Goal: Find contact information: Find contact information

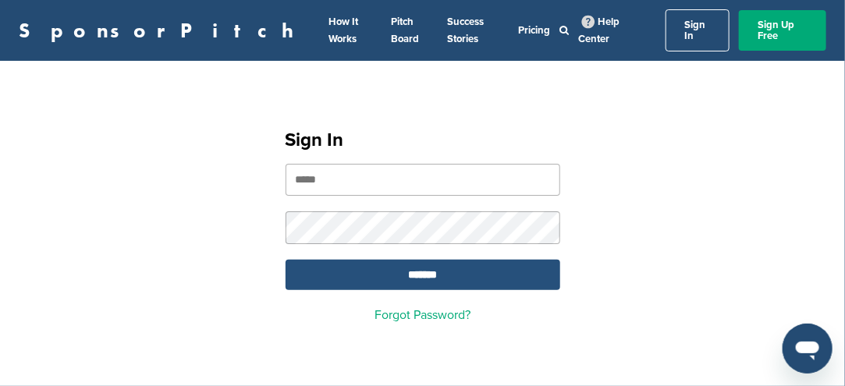
type input "**********"
click at [429, 264] on input "*******" at bounding box center [422, 275] width 275 height 30
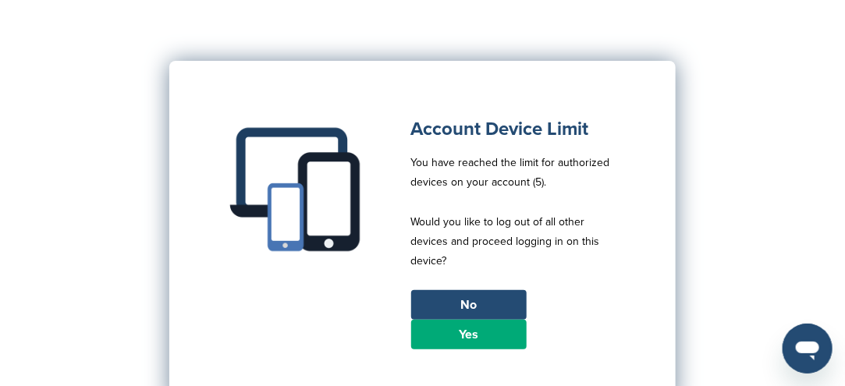
scroll to position [156, 0]
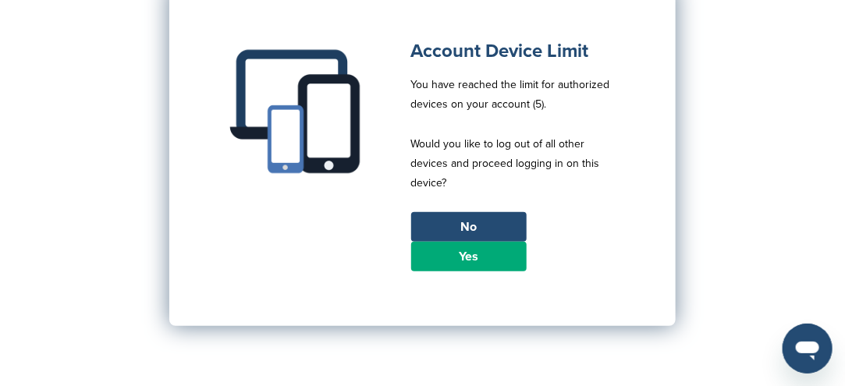
click at [469, 246] on link "Yes" at bounding box center [468, 257] width 115 height 30
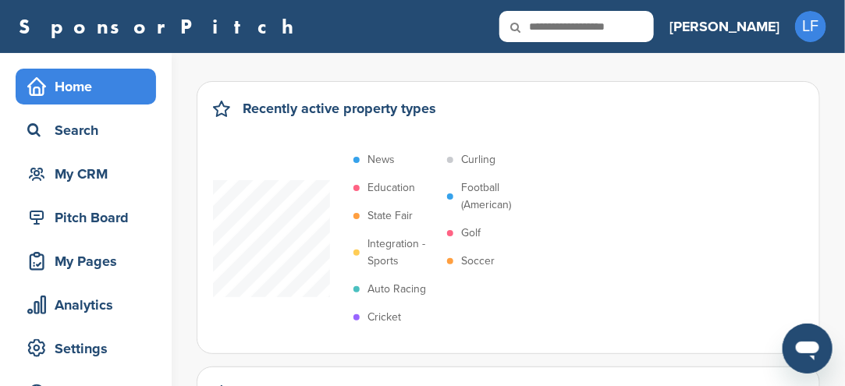
click at [476, 256] on p "Soccer" at bounding box center [478, 261] width 34 height 17
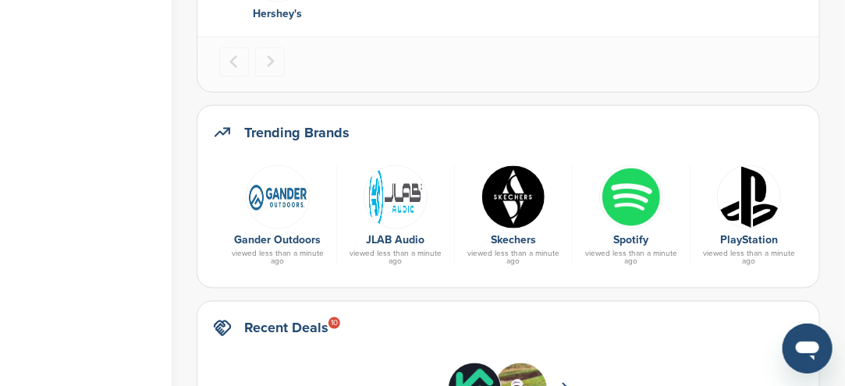
scroll to position [780, 0]
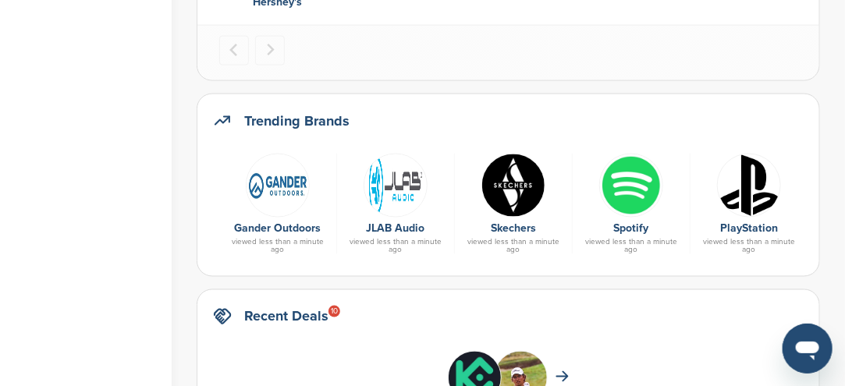
click at [510, 199] on img at bounding box center [513, 186] width 64 height 64
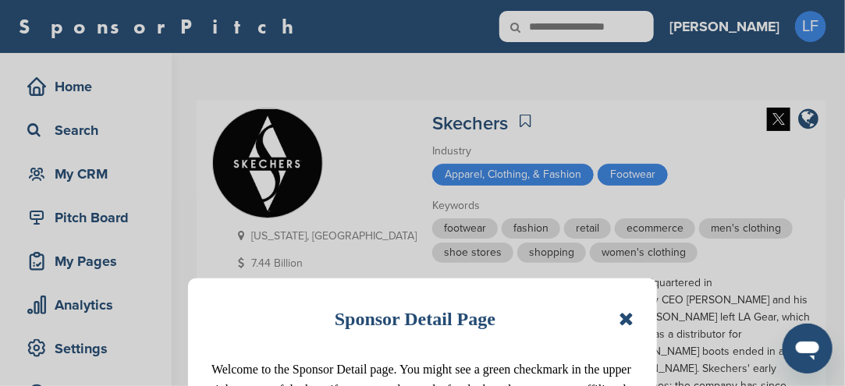
click at [623, 317] on icon at bounding box center [625, 319] width 15 height 19
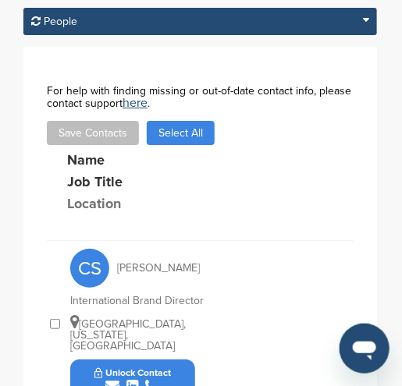
scroll to position [906, 0]
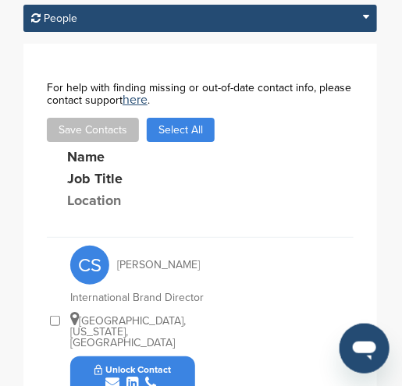
click at [182, 353] on button "Unlock Contact" at bounding box center [133, 376] width 115 height 47
drag, startPoint x: 186, startPoint y: 197, endPoint x: 174, endPoint y: 204, distance: 13.6
click at [174, 353] on button "Unlock Contact" at bounding box center [133, 376] width 115 height 47
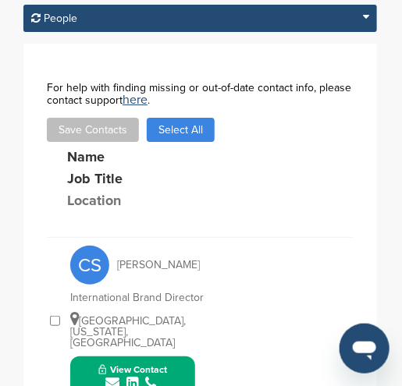
click at [175, 353] on button "View Contact" at bounding box center [133, 376] width 106 height 47
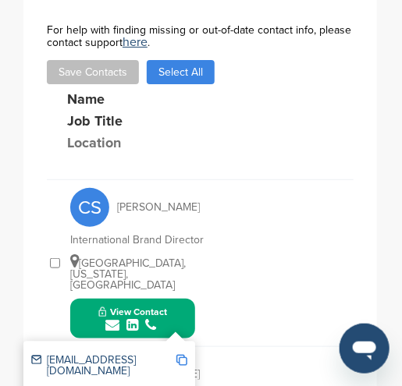
scroll to position [984, 0]
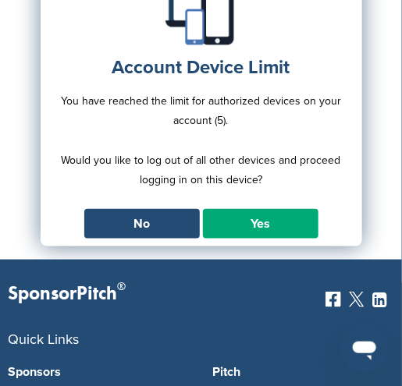
scroll to position [156, 0]
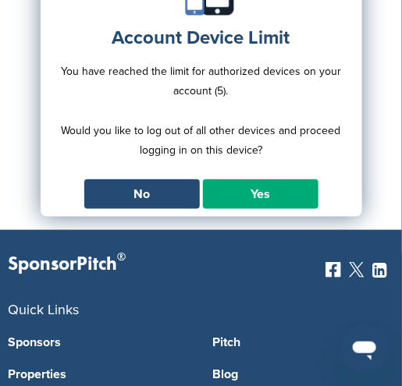
click at [224, 198] on link "Yes" at bounding box center [260, 194] width 115 height 30
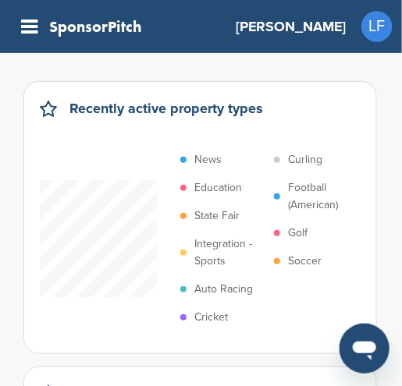
click at [289, 261] on p "Soccer" at bounding box center [305, 261] width 34 height 17
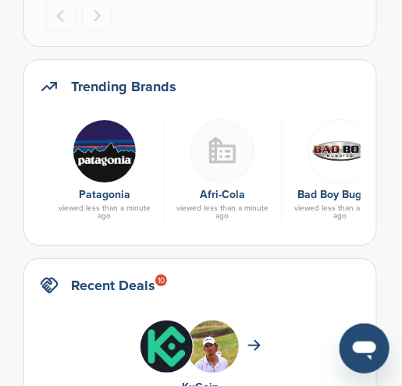
scroll to position [780, 0]
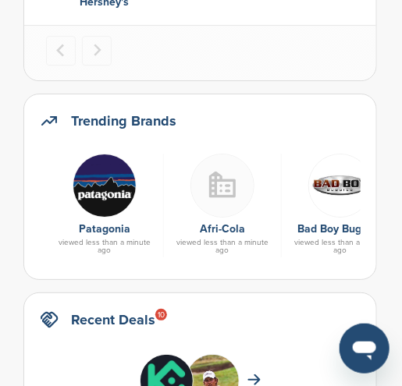
click at [111, 196] on img at bounding box center [105, 186] width 64 height 64
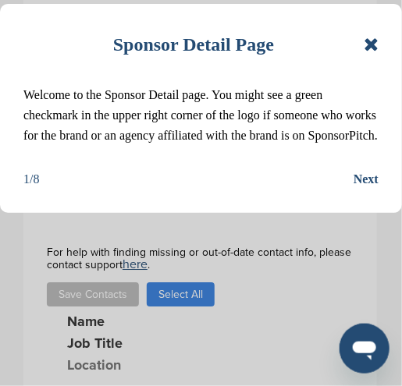
scroll to position [624, 0]
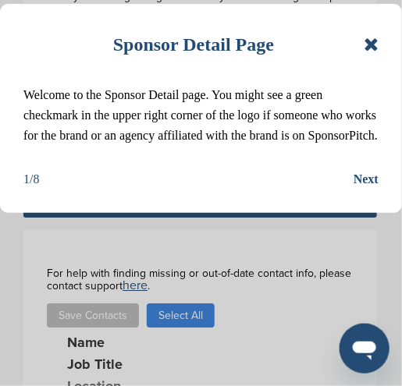
click at [375, 44] on icon at bounding box center [370, 44] width 15 height 19
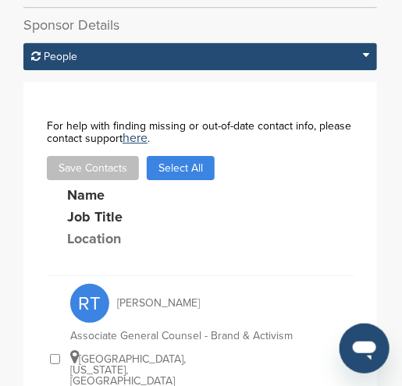
scroll to position [780, 0]
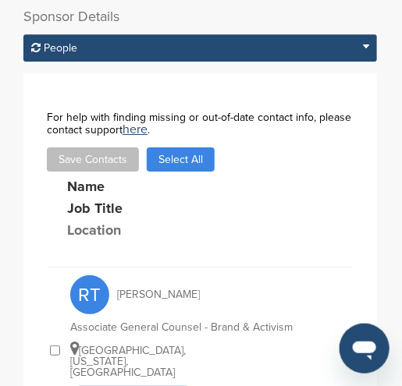
drag, startPoint x: 175, startPoint y: 320, endPoint x: 167, endPoint y: 317, distance: 8.1
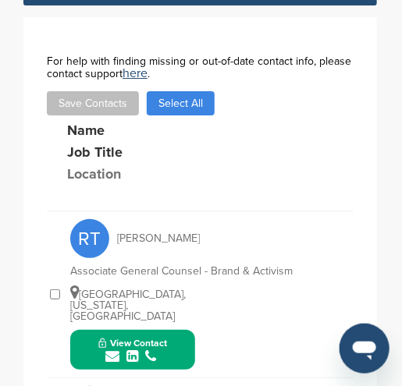
scroll to position [858, 0]
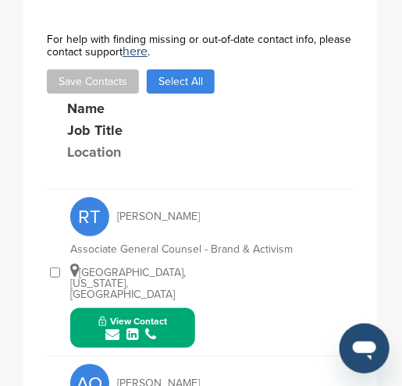
click at [115, 328] on icon "submit" at bounding box center [112, 335] width 14 height 14
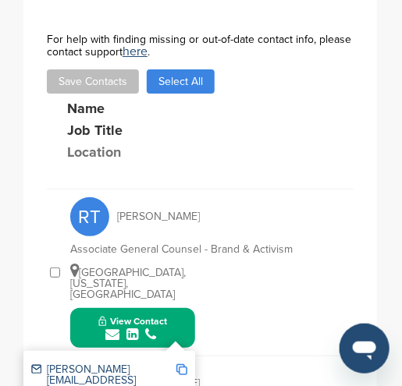
click at [115, 328] on icon "submit" at bounding box center [112, 335] width 14 height 14
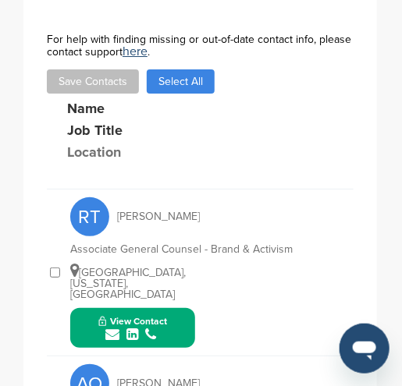
click at [115, 328] on icon "submit" at bounding box center [112, 335] width 14 height 14
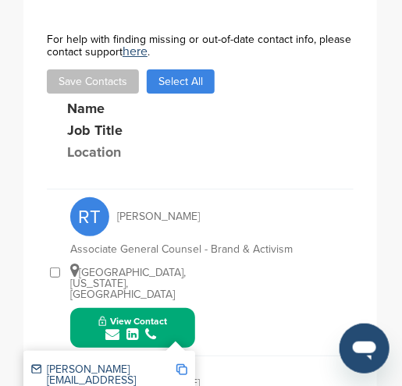
click at [181, 364] on img at bounding box center [181, 369] width 11 height 11
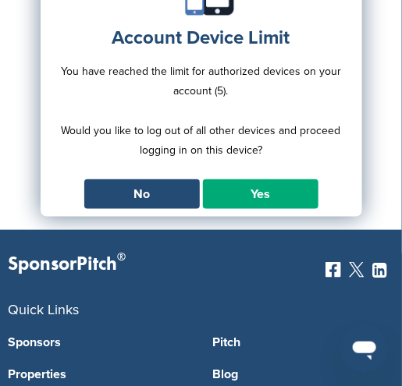
click at [280, 190] on link "Yes" at bounding box center [260, 194] width 115 height 30
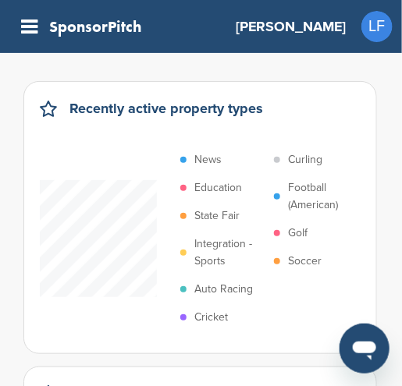
click at [304, 261] on p "Soccer" at bounding box center [305, 261] width 34 height 17
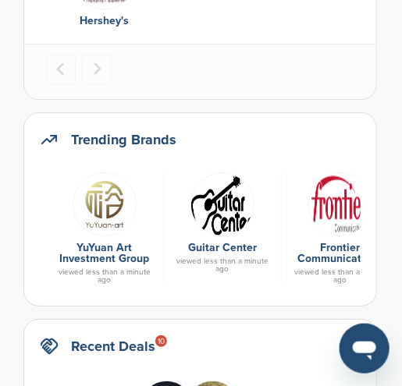
scroll to position [780, 0]
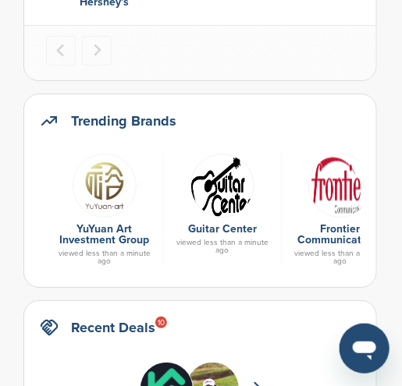
click at [101, 184] on img at bounding box center [105, 186] width 64 height 64
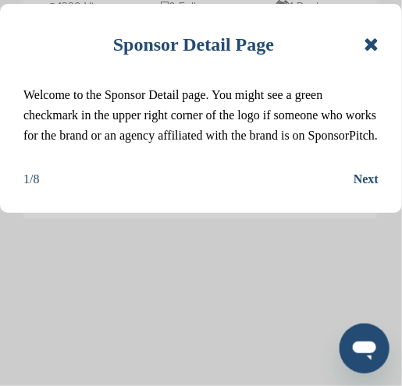
scroll to position [468, 0]
click at [369, 45] on icon at bounding box center [370, 44] width 15 height 19
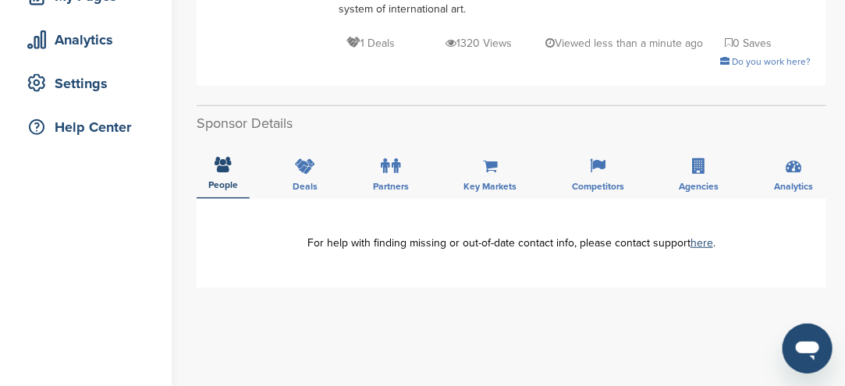
scroll to position [312, 0]
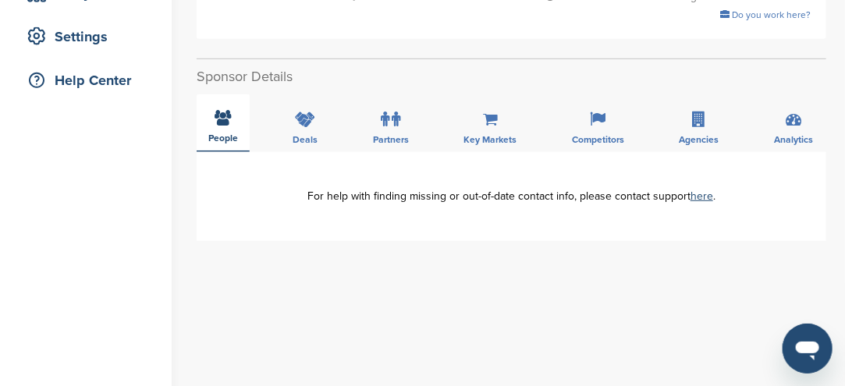
click at [223, 118] on icon at bounding box center [223, 118] width 16 height 16
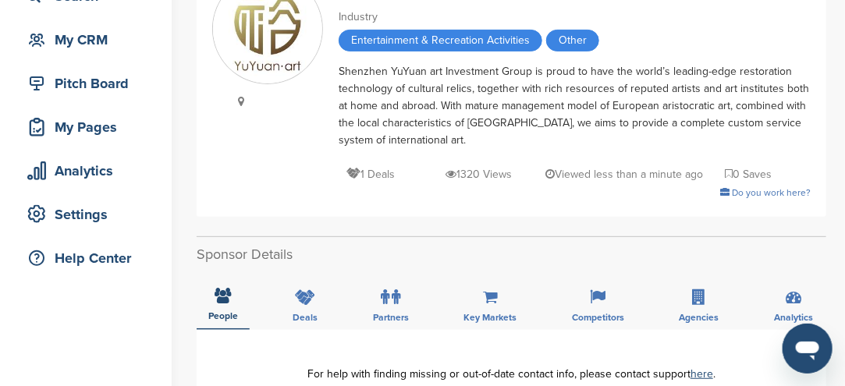
scroll to position [0, 0]
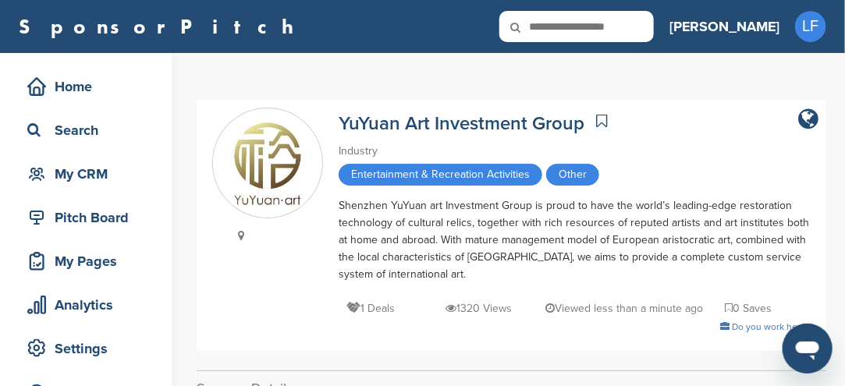
click at [266, 166] on img at bounding box center [267, 163] width 109 height 109
click at [401, 126] on link "YuYuan Art Investment Group" at bounding box center [461, 123] width 246 height 23
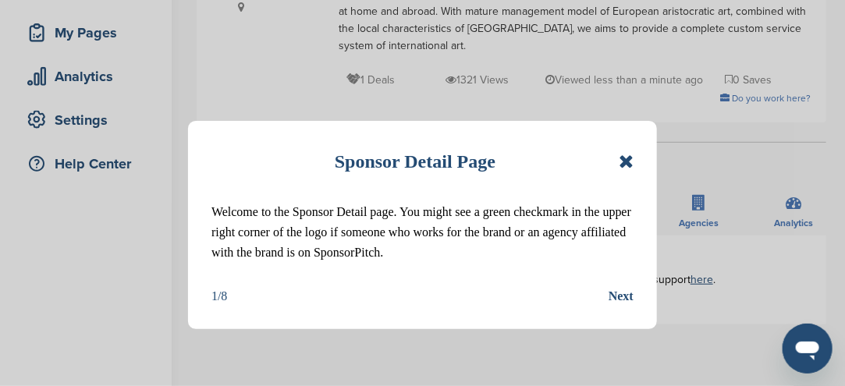
scroll to position [234, 0]
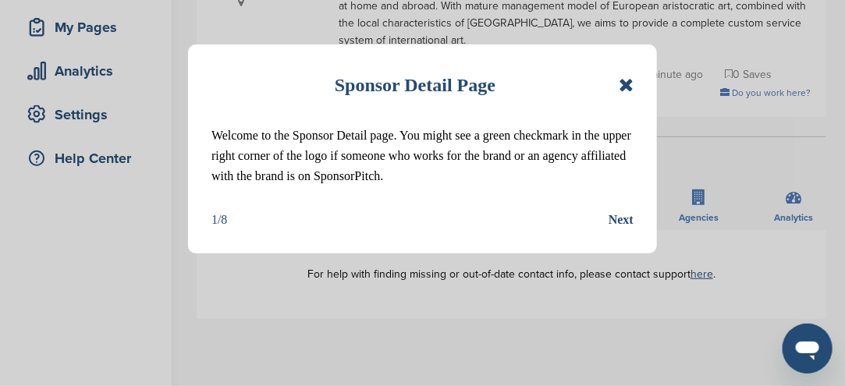
click at [625, 85] on icon at bounding box center [625, 85] width 15 height 19
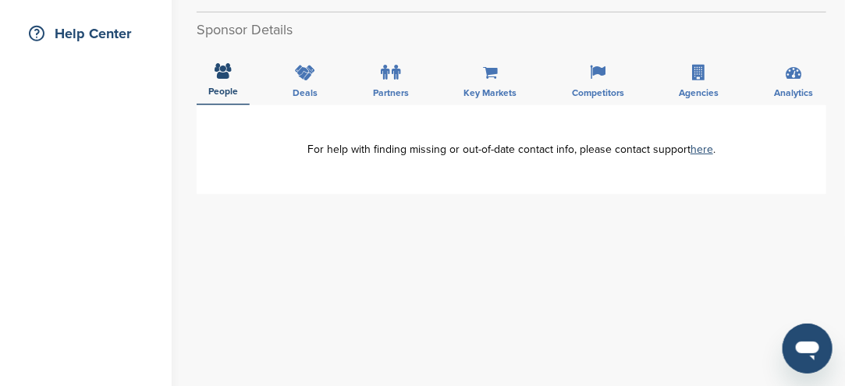
scroll to position [312, 0]
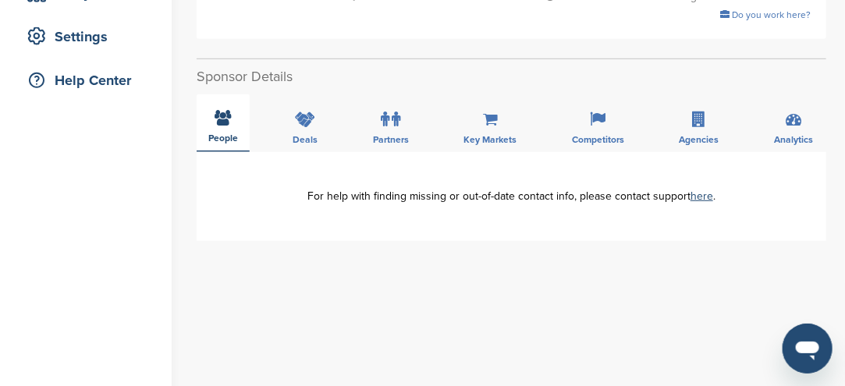
click at [228, 121] on icon at bounding box center [223, 118] width 16 height 16
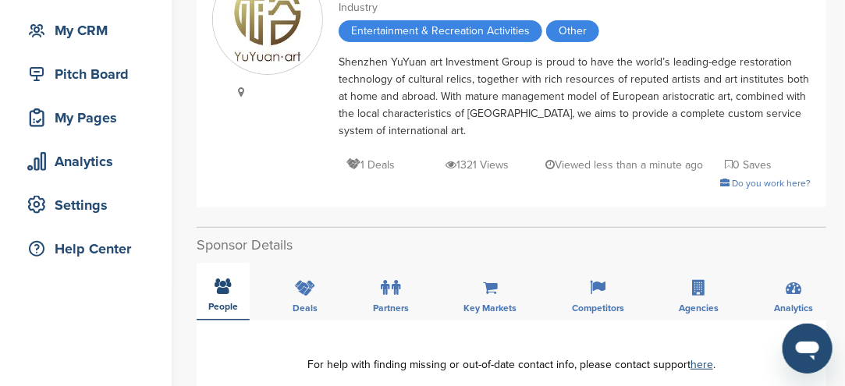
scroll to position [0, 0]
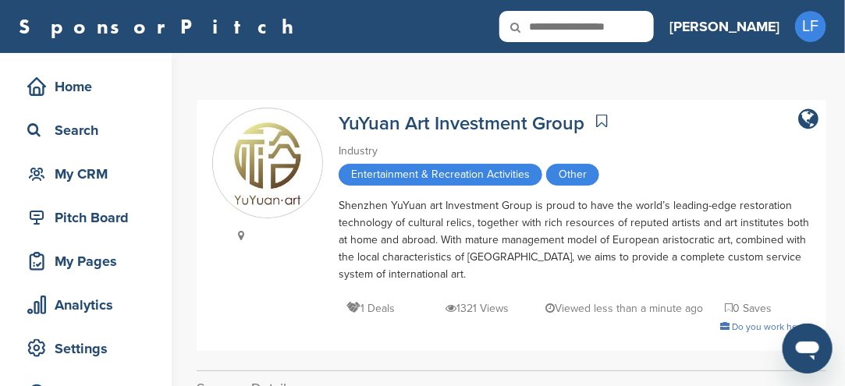
click at [552, 25] on icon at bounding box center [525, 27] width 53 height 33
click at [552, 19] on icon at bounding box center [525, 27] width 53 height 33
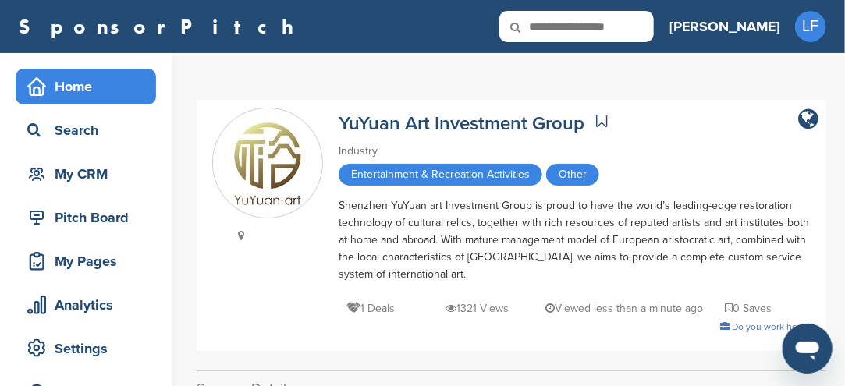
click at [62, 79] on div "Home" at bounding box center [89, 87] width 133 height 28
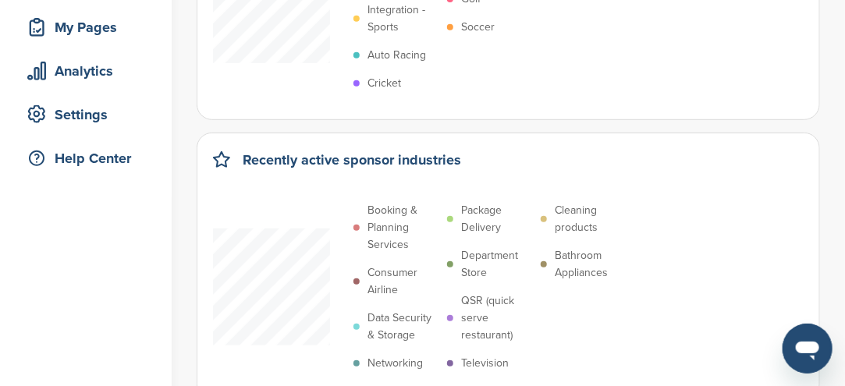
scroll to position [156, 0]
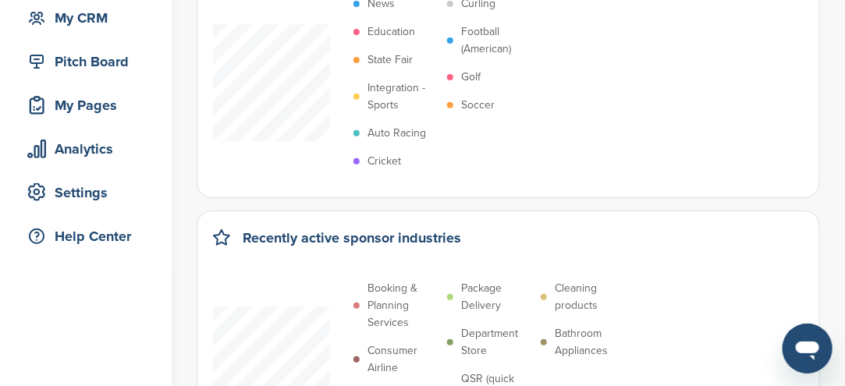
click at [382, 90] on p "Integration - Sports" at bounding box center [403, 97] width 72 height 34
click at [474, 105] on p "Soccer" at bounding box center [478, 105] width 34 height 17
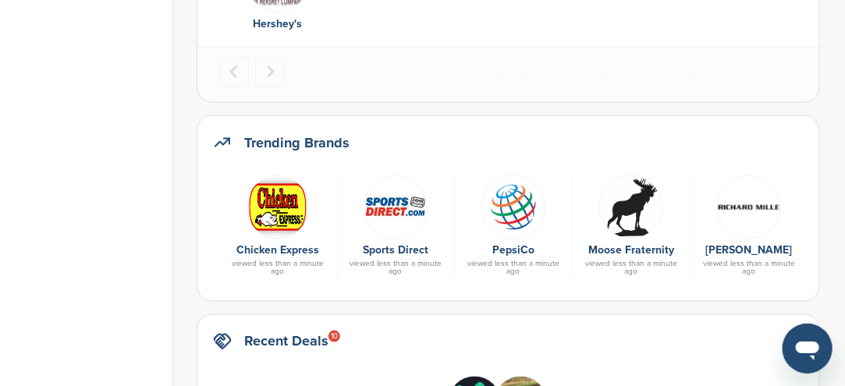
scroll to position [780, 0]
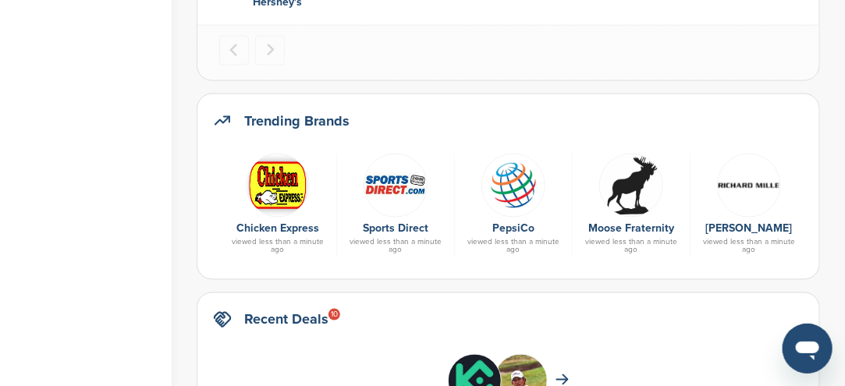
click at [382, 175] on img at bounding box center [395, 186] width 64 height 64
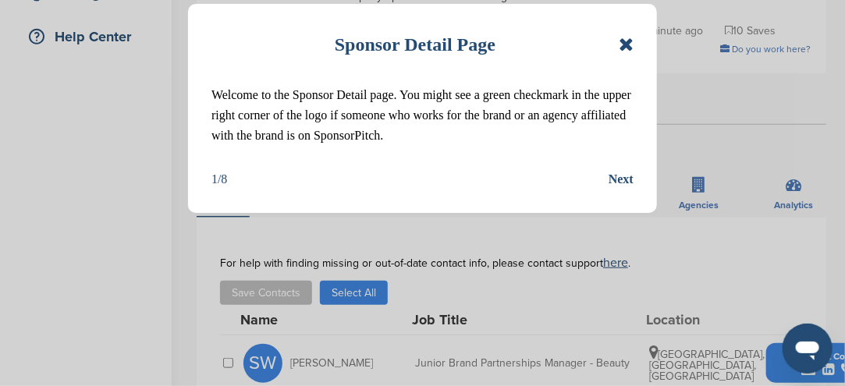
scroll to position [390, 0]
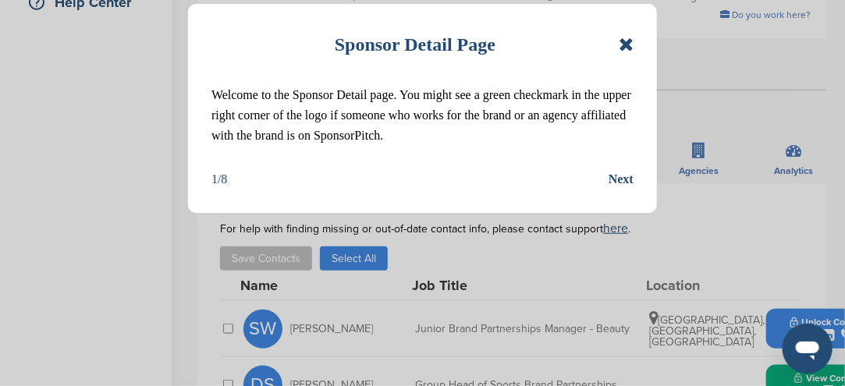
click at [621, 41] on icon at bounding box center [625, 44] width 15 height 19
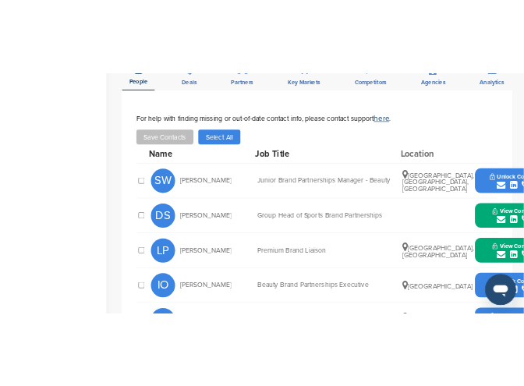
scroll to position [546, 0]
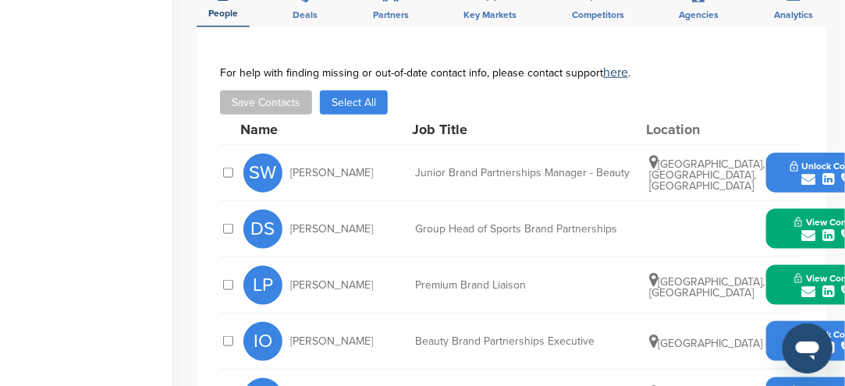
click at [792, 179] on div "submit" at bounding box center [828, 179] width 77 height 15
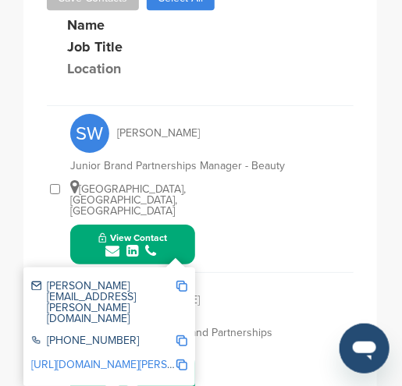
scroll to position [826, 0]
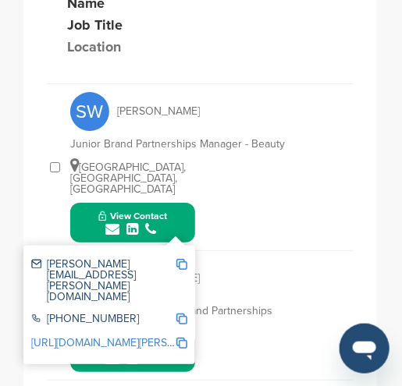
click at [184, 259] on img at bounding box center [181, 264] width 11 height 11
click at [341, 218] on div "SW Sonja Wriedt Junior Brand Partnerships Manager - Beauty London, England, Uni…" at bounding box center [211, 167] width 283 height 166
click at [234, 196] on div "SW Sonja Wriedt Junior Brand Partnerships Manager - Beauty London, England, Uni…" at bounding box center [211, 167] width 283 height 166
click at [221, 261] on div "DS Diana Silkaityte" at bounding box center [156, 278] width 172 height 39
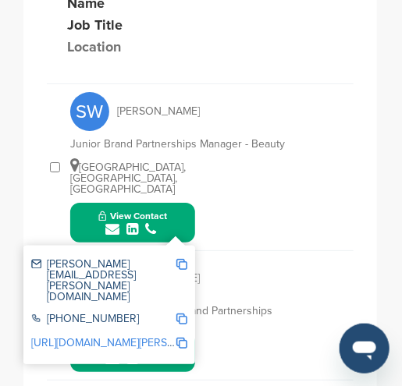
click at [221, 260] on div "DS Diana Silkaityte" at bounding box center [156, 278] width 172 height 39
click at [239, 309] on div "DS Diana Silkaityte Group Head of Sports Brand Partnerships View Contact diana.…" at bounding box center [211, 315] width 283 height 129
click at [239, 306] on div "DS Diana Silkaityte Group Head of Sports Brand Partnerships View Contact diana.…" at bounding box center [211, 315] width 283 height 129
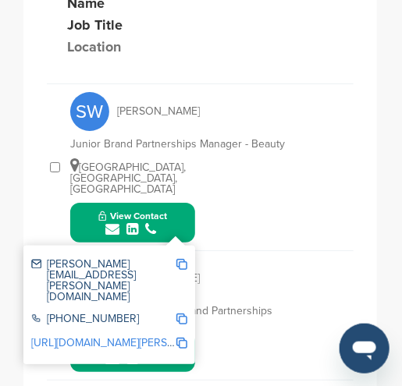
click at [239, 306] on div "Group Head of Sports Brand Partnerships" at bounding box center [187, 311] width 234 height 11
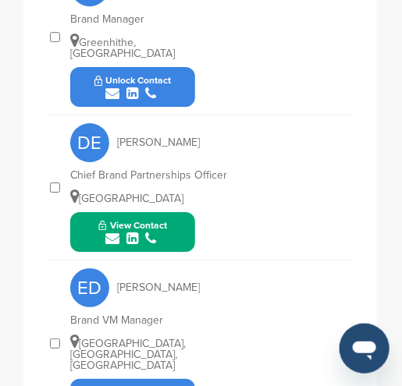
scroll to position [1684, 0]
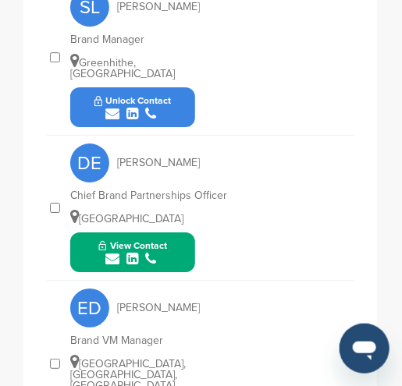
click at [175, 229] on button "View Contact" at bounding box center [133, 252] width 106 height 47
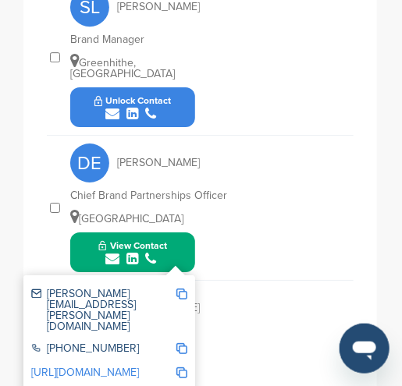
click at [184, 289] on img at bounding box center [181, 294] width 11 height 11
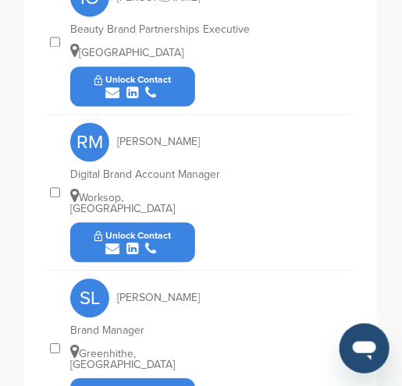
scroll to position [1372, 0]
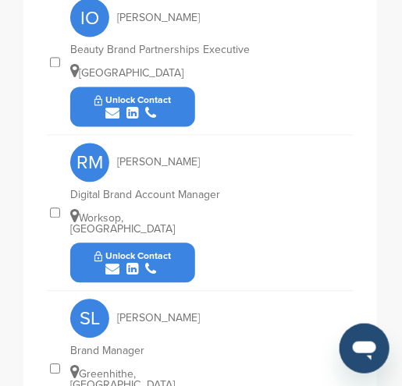
click at [175, 240] on button "Unlock Contact" at bounding box center [133, 263] width 115 height 47
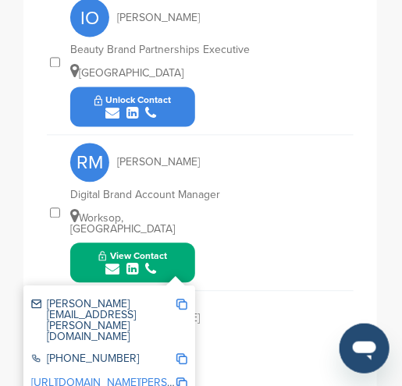
click at [181, 299] on img at bounding box center [181, 304] width 11 height 11
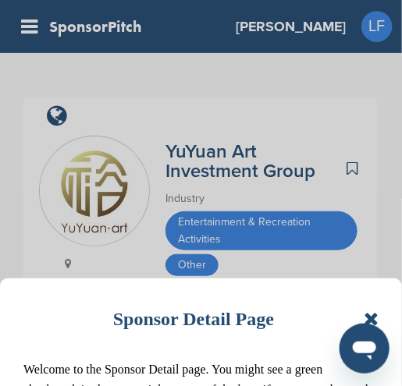
click at [238, 175] on div "Sponsor Detail Page Welcome to the Sponsor Detail page. You might see a green c…" at bounding box center [201, 193] width 402 height 386
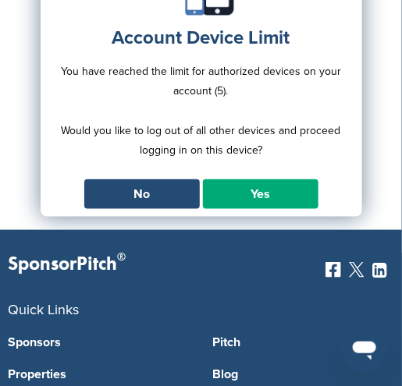
click at [271, 197] on link "Yes" at bounding box center [260, 194] width 115 height 30
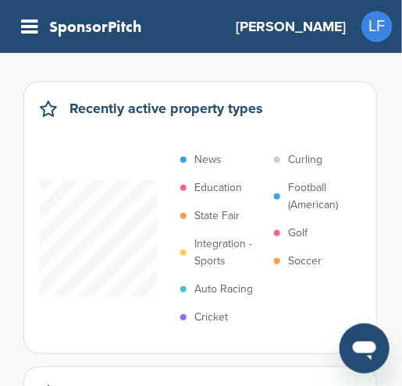
click at [294, 257] on p "Soccer" at bounding box center [305, 261] width 34 height 17
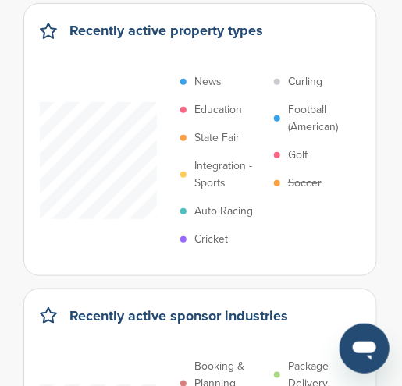
click at [221, 163] on p "Integration - Sports" at bounding box center [230, 175] width 72 height 34
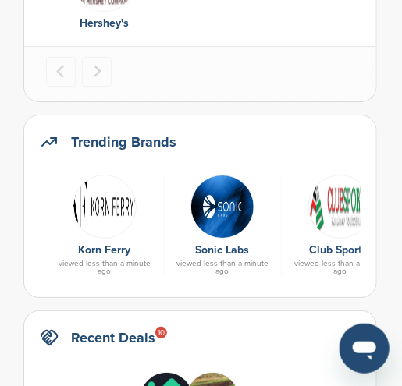
scroll to position [780, 0]
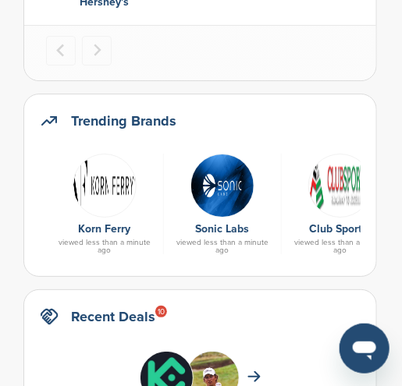
click at [345, 220] on div "Club Sportal viewed less than a minute ago" at bounding box center [341, 204] width 118 height 101
click at [331, 190] on img at bounding box center [340, 186] width 64 height 64
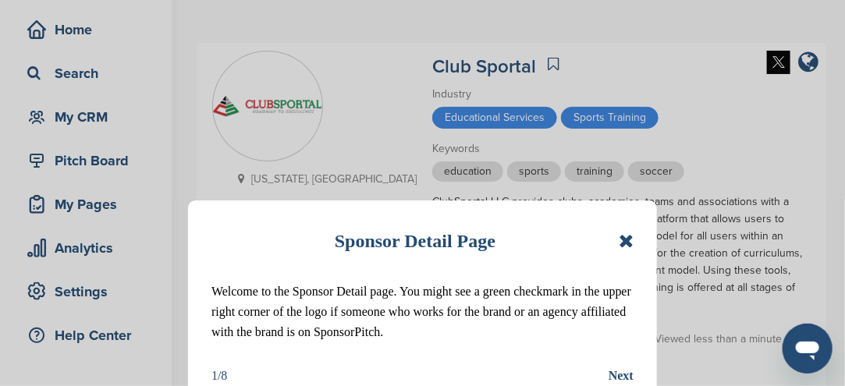
scroll to position [78, 0]
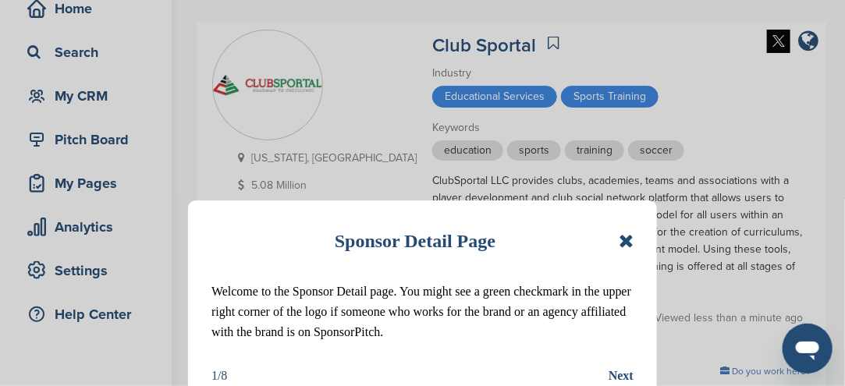
click at [401, 235] on icon at bounding box center [625, 241] width 15 height 19
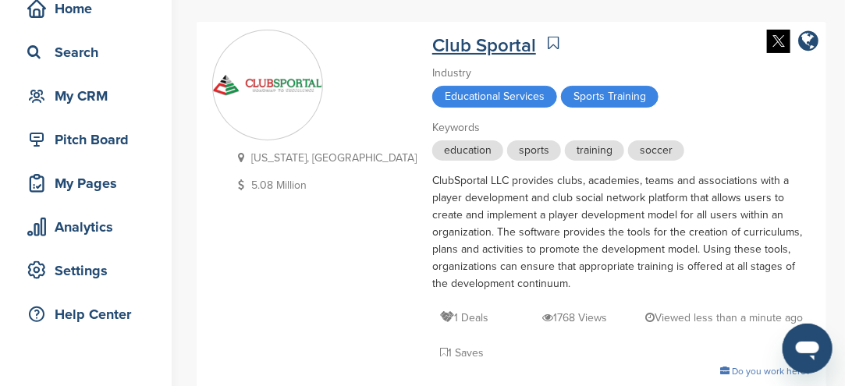
click at [401, 47] on link "Club Sportal" at bounding box center [484, 45] width 104 height 23
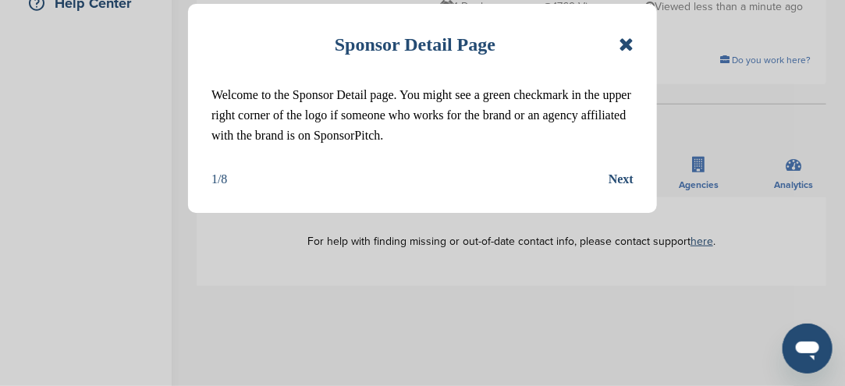
scroll to position [390, 0]
click at [619, 49] on icon at bounding box center [625, 44] width 15 height 19
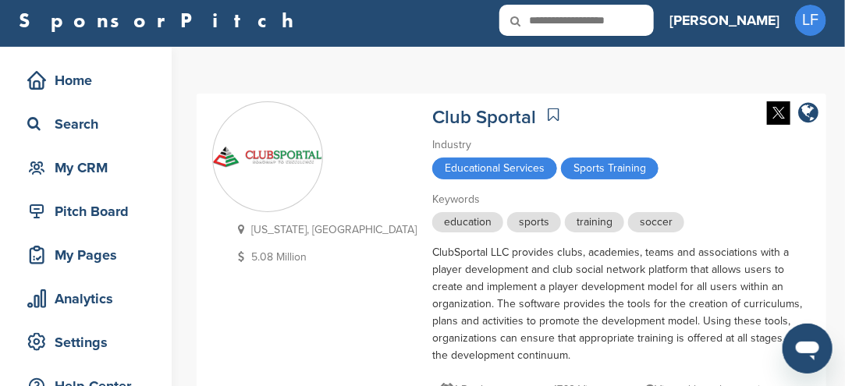
scroll to position [0, 0]
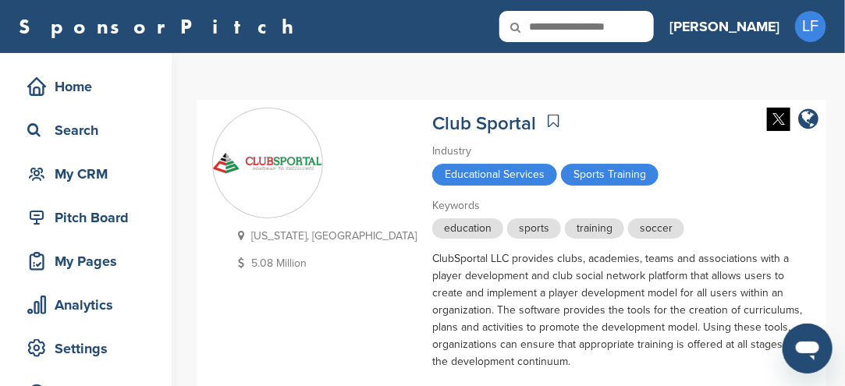
click at [278, 157] on img at bounding box center [267, 163] width 109 height 21
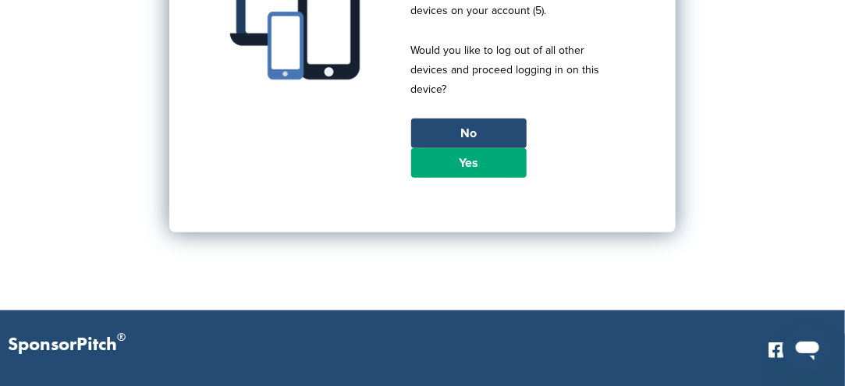
click at [479, 156] on link "Yes" at bounding box center [468, 163] width 115 height 30
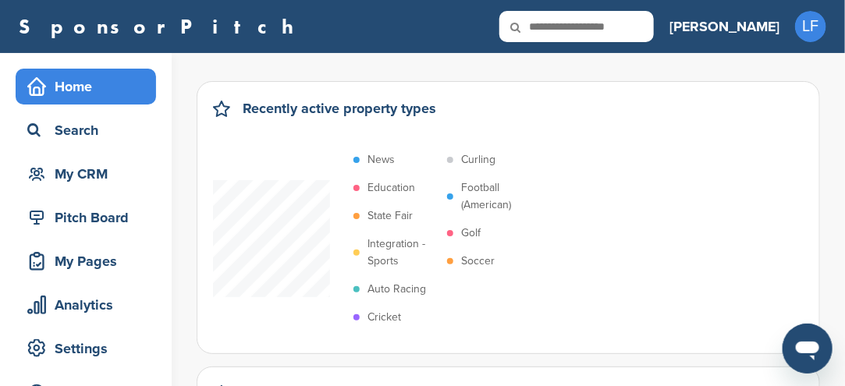
click at [469, 253] on p "Soccer" at bounding box center [478, 261] width 34 height 17
click at [397, 251] on p "Integration - Sports" at bounding box center [403, 253] width 72 height 34
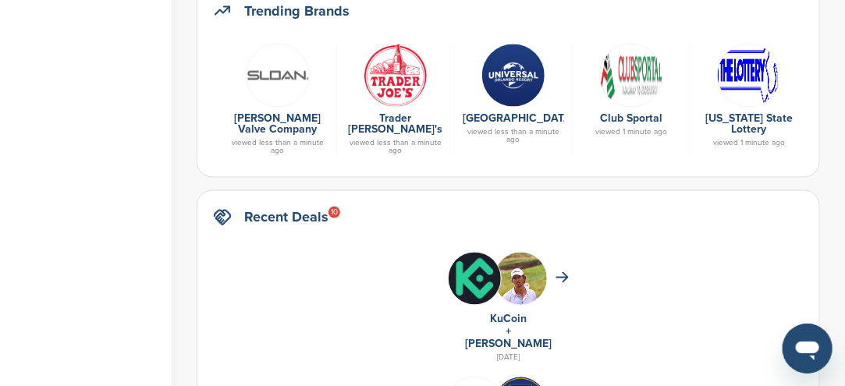
scroll to position [858, 0]
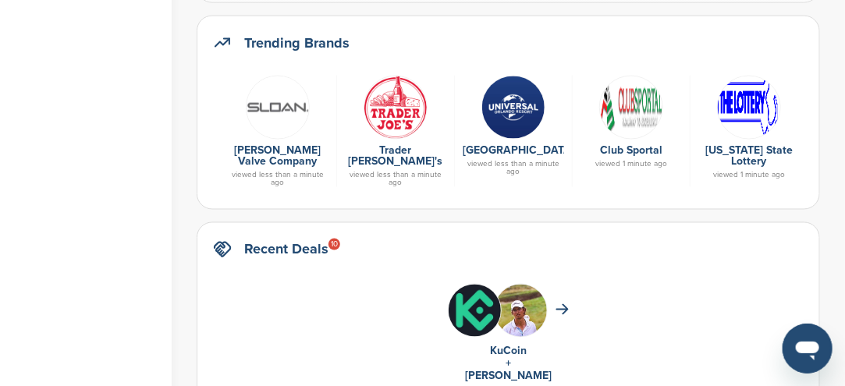
click at [746, 111] on img at bounding box center [749, 108] width 64 height 64
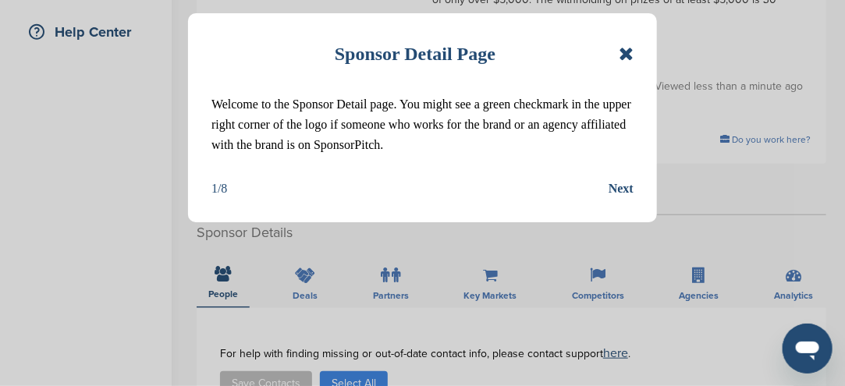
scroll to position [390, 0]
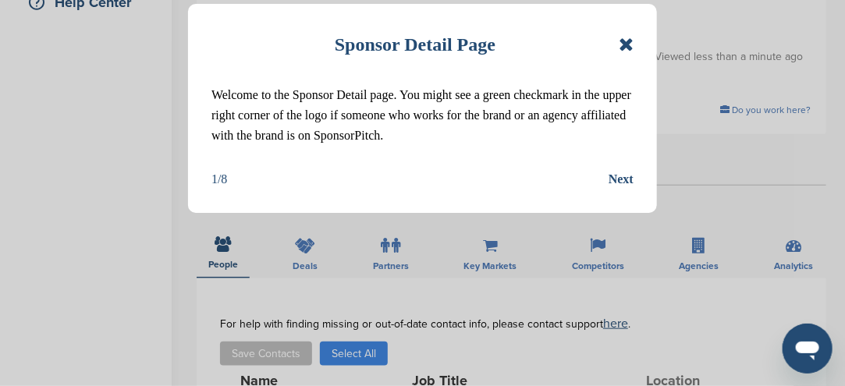
click at [627, 46] on icon at bounding box center [625, 44] width 15 height 19
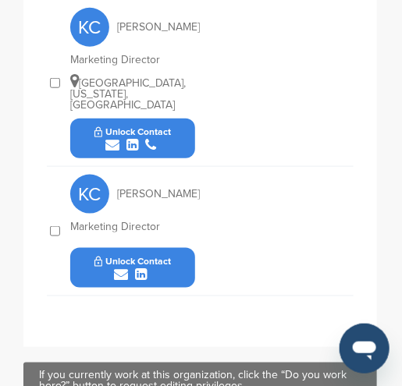
scroll to position [1125, 0]
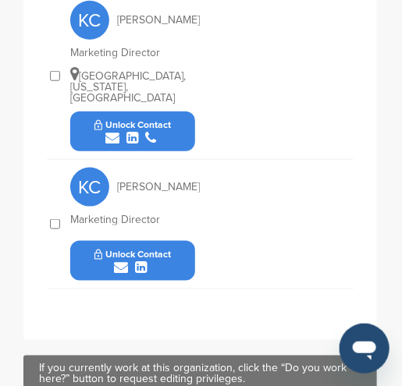
click at [168, 131] on div "submit" at bounding box center [132, 138] width 77 height 15
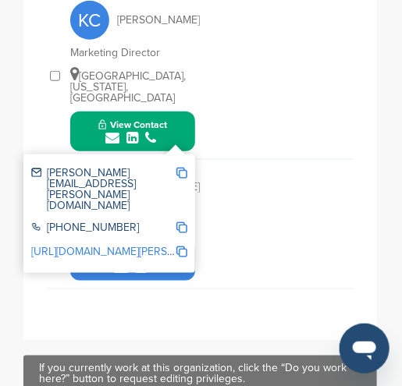
click at [182, 168] on img at bounding box center [181, 173] width 11 height 11
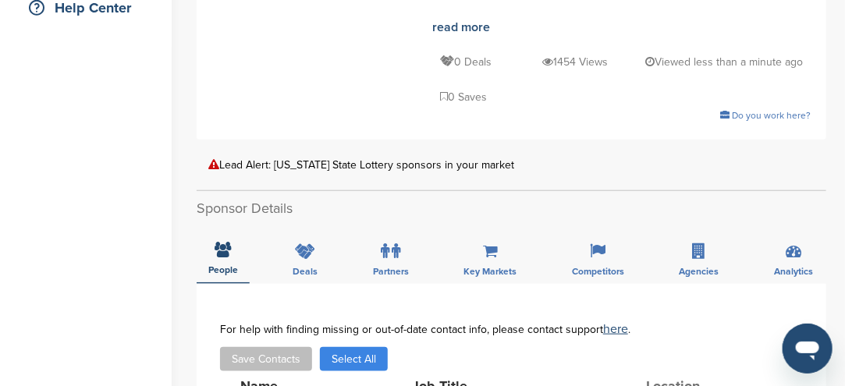
scroll to position [225, 0]
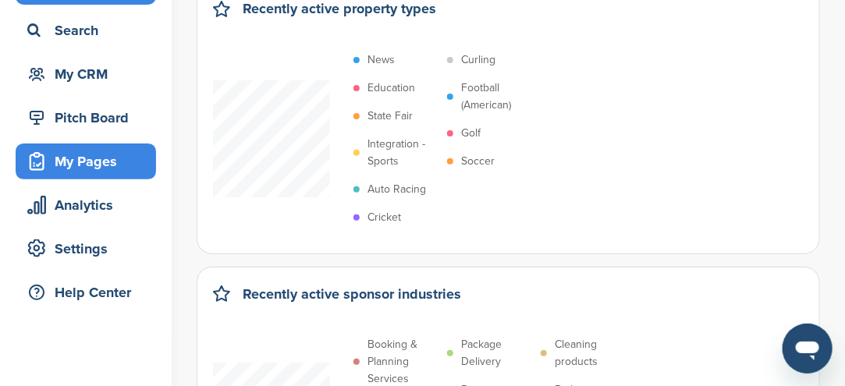
scroll to position [78, 0]
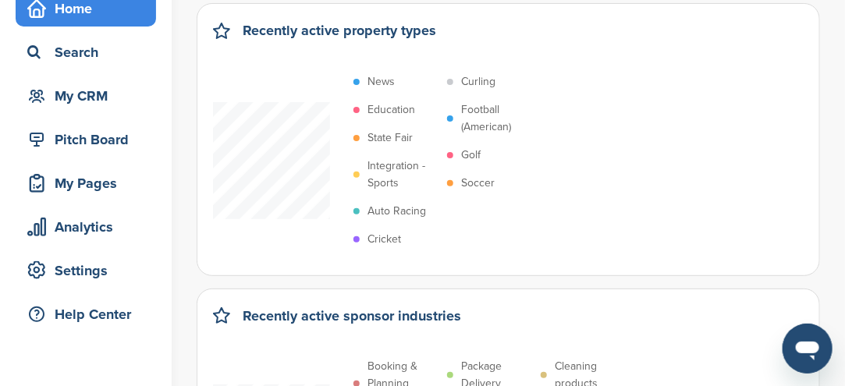
click at [80, 5] on div "Home" at bounding box center [89, 9] width 133 height 28
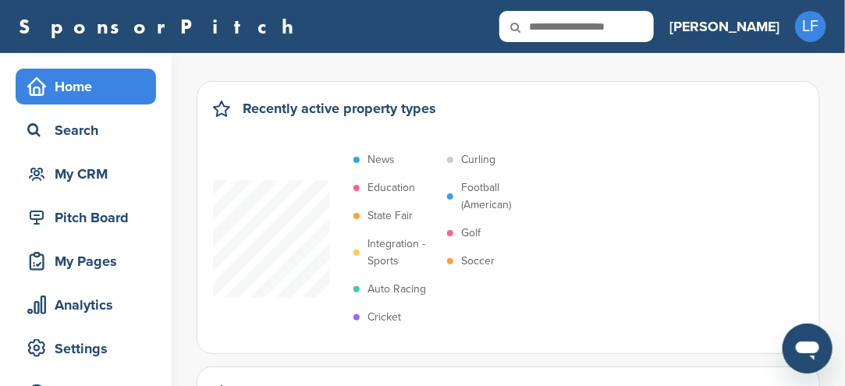
click at [633, 28] on input "text" at bounding box center [576, 26] width 154 height 31
type input "**********"
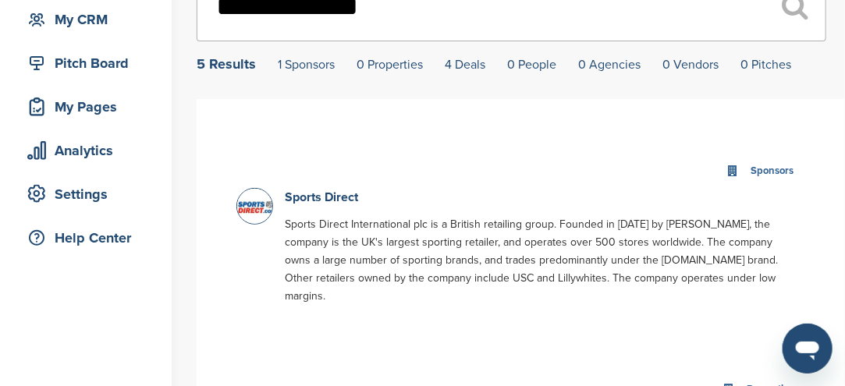
scroll to position [156, 0]
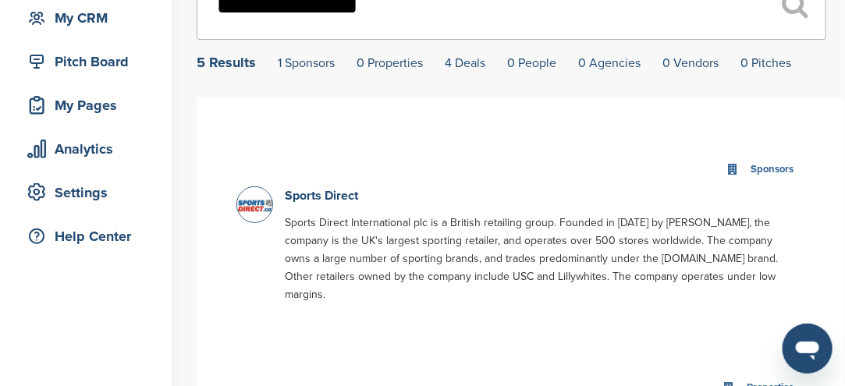
click at [252, 207] on img at bounding box center [256, 206] width 39 height 38
click at [309, 203] on link "Sports Direct" at bounding box center [321, 196] width 73 height 16
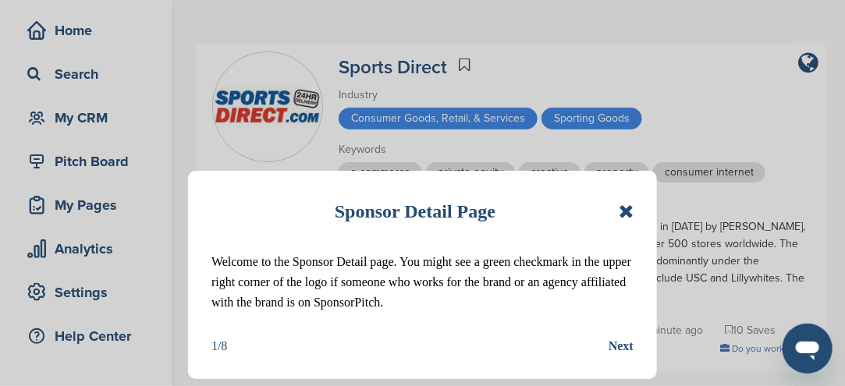
scroll to position [156, 0]
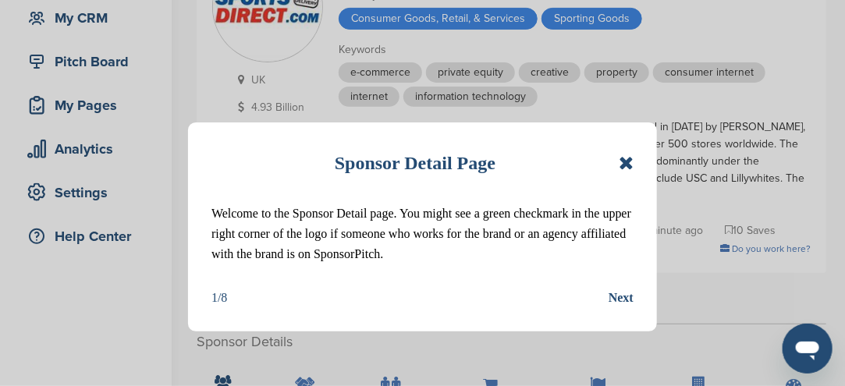
click at [626, 166] on icon at bounding box center [625, 163] width 15 height 19
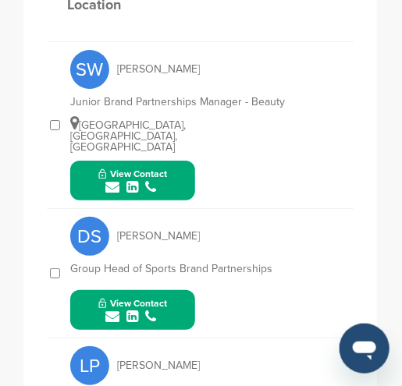
scroll to position [904, 0]
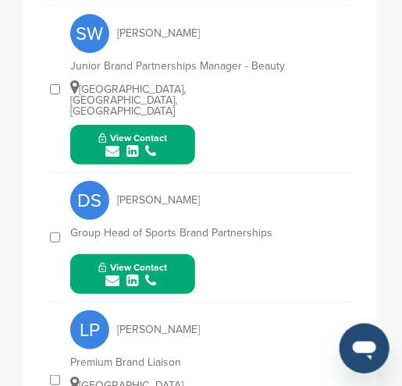
drag, startPoint x: 161, startPoint y: 263, endPoint x: 164, endPoint y: 272, distance: 9.6
drag, startPoint x: 164, startPoint y: 272, endPoint x: 166, endPoint y: 264, distance: 8.9
click at [166, 274] on div "submit" at bounding box center [132, 281] width 69 height 15
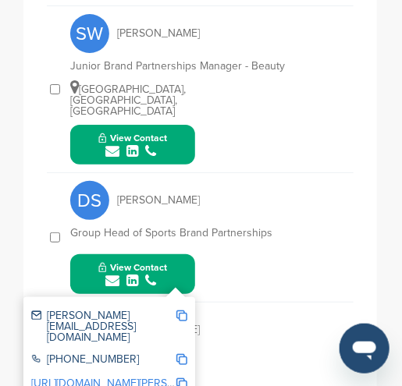
click at [180, 310] on img at bounding box center [181, 315] width 11 height 11
